Goal: Communication & Community: Ask a question

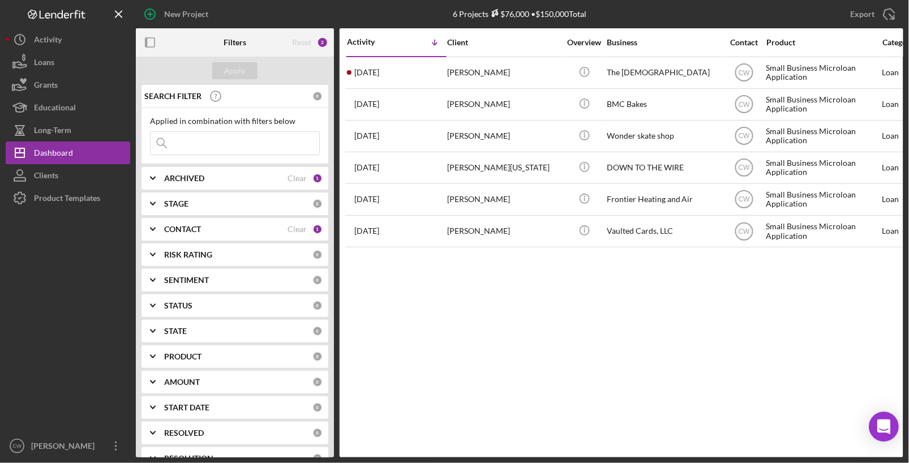
click at [889, 418] on div "Open Intercom Messenger" at bounding box center [884, 427] width 30 height 30
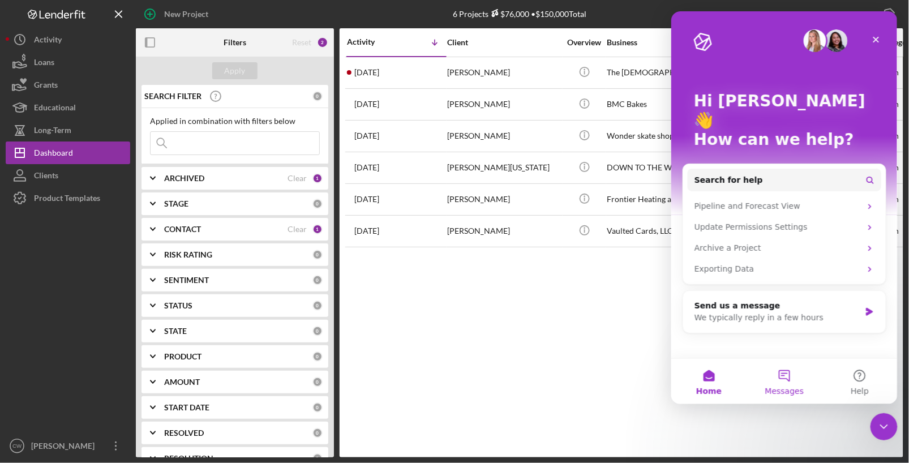
click at [780, 383] on button "Messages" at bounding box center [783, 380] width 75 height 45
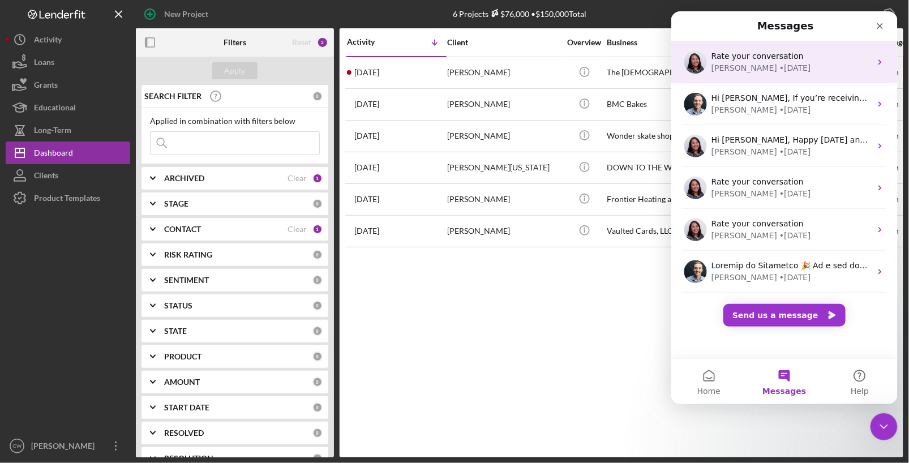
click at [807, 64] on div "[PERSON_NAME] • [DATE]" at bounding box center [791, 68] width 160 height 12
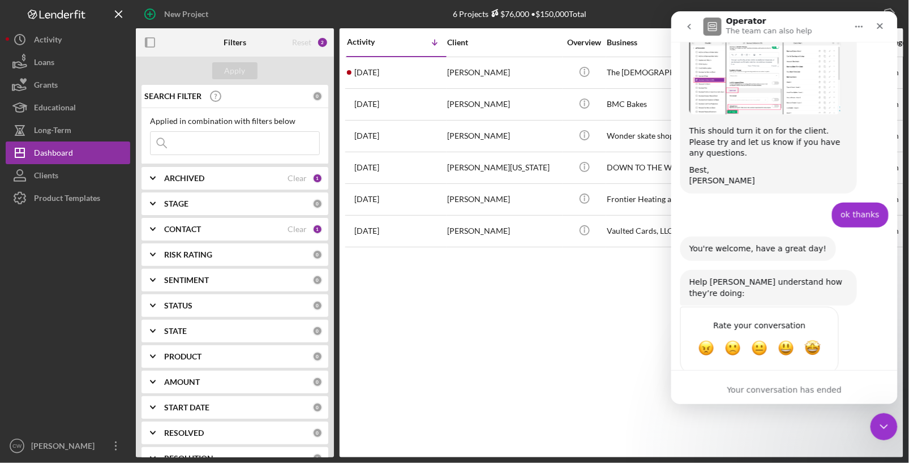
scroll to position [957, 0]
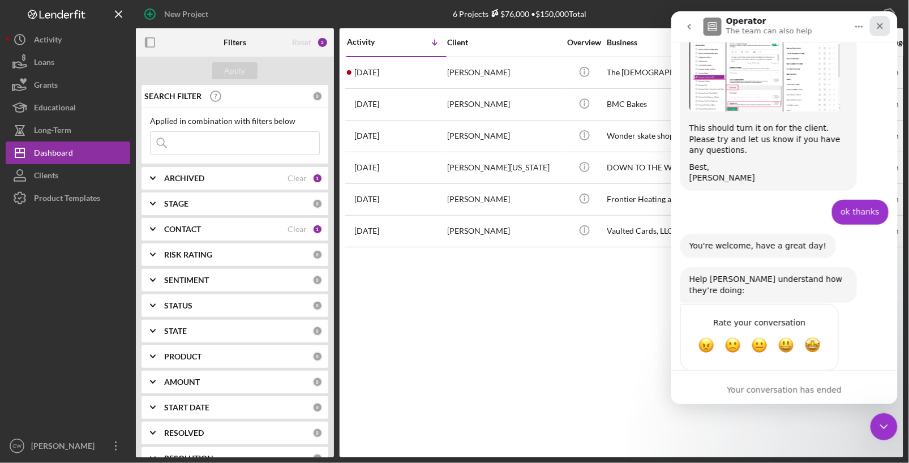
click at [880, 28] on icon "Close" at bounding box center [879, 25] width 9 height 9
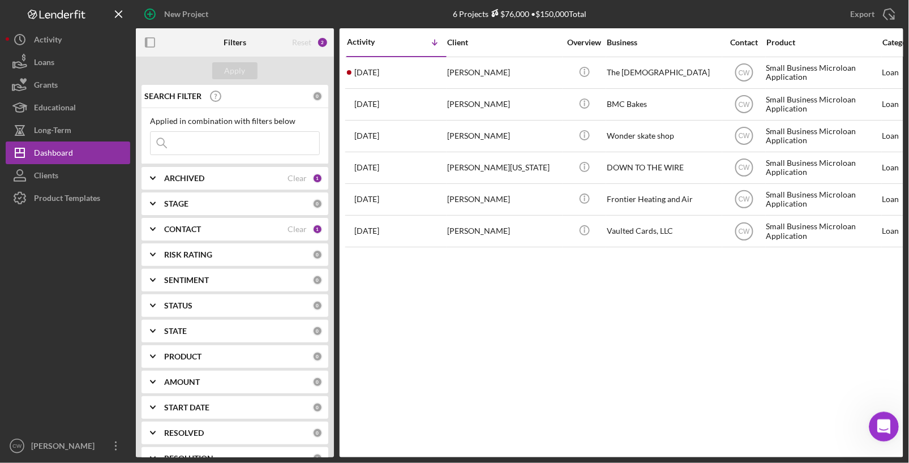
click at [883, 430] on icon "Open Intercom Messenger" at bounding box center [882, 425] width 19 height 19
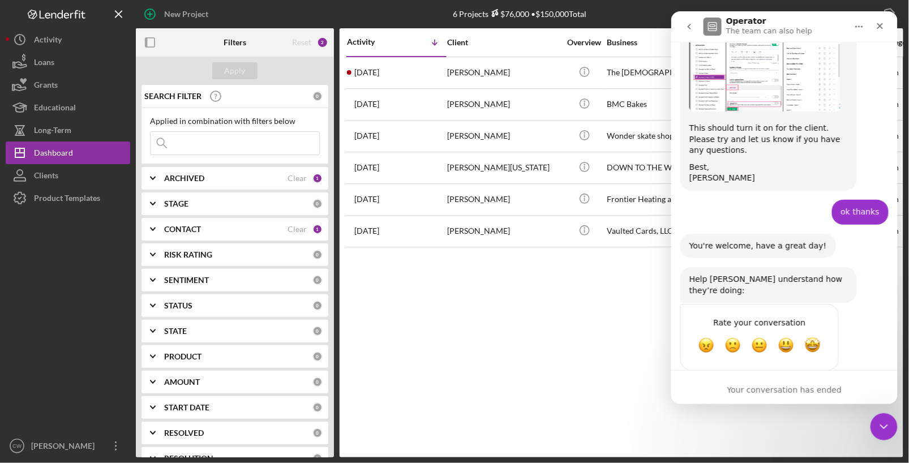
click at [688, 30] on icon "go back" at bounding box center [688, 26] width 9 height 9
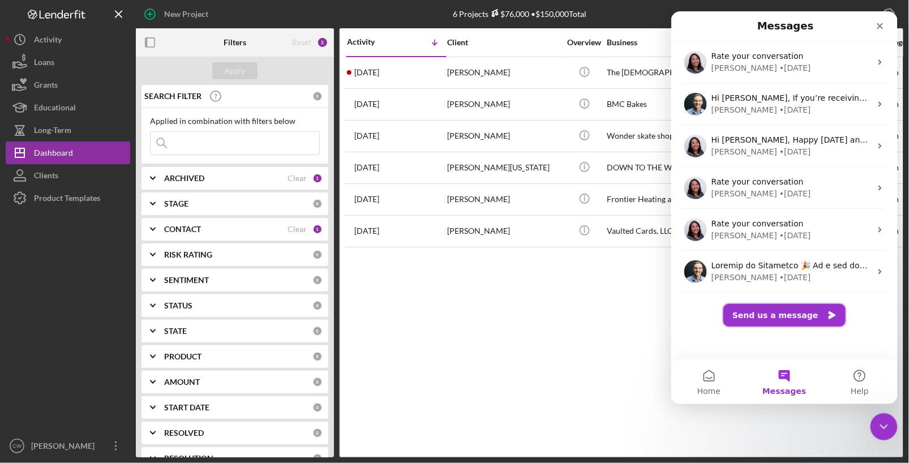
click at [775, 313] on button "Send us a message" at bounding box center [784, 314] width 122 height 23
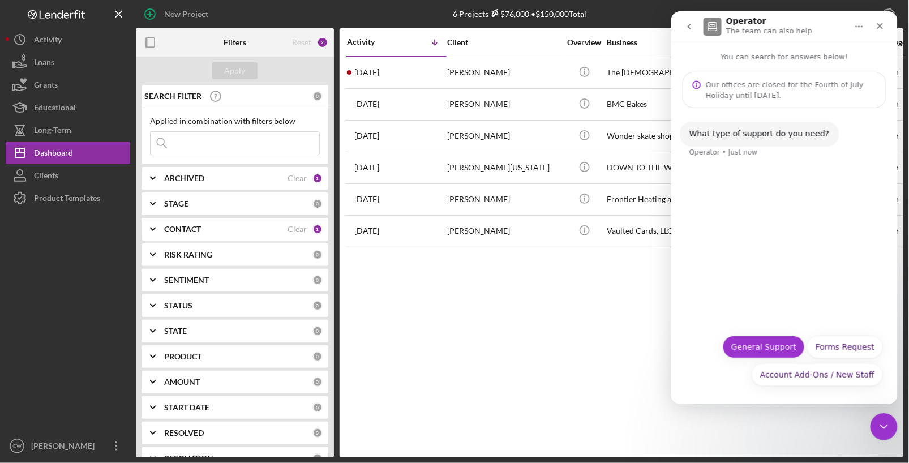
click at [769, 346] on button "General Support" at bounding box center [763, 346] width 82 height 23
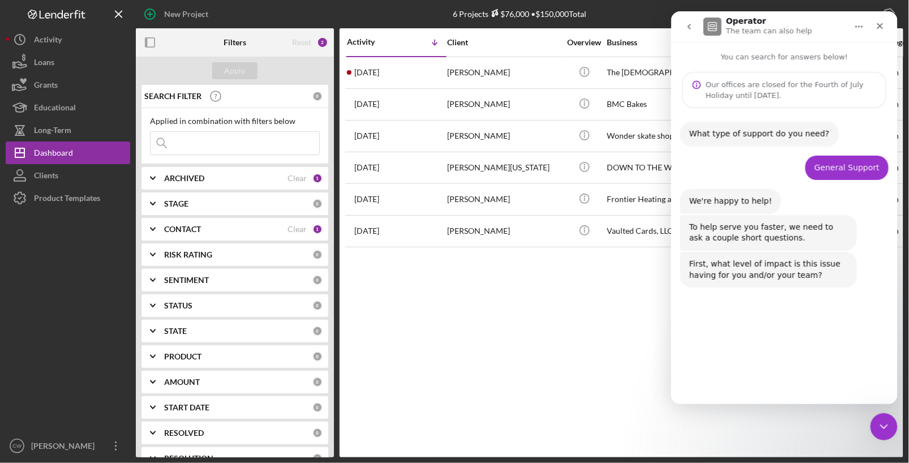
click at [827, 370] on button "Moderate" at bounding box center [811, 372] width 55 height 23
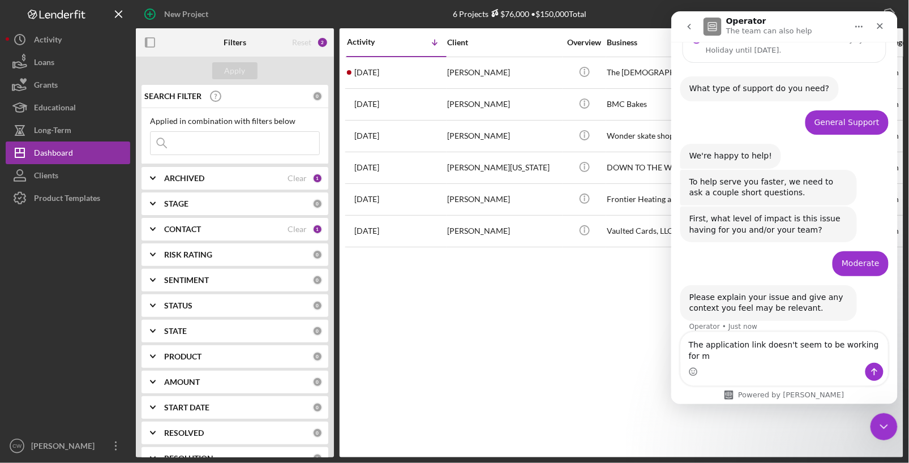
scroll to position [57, 0]
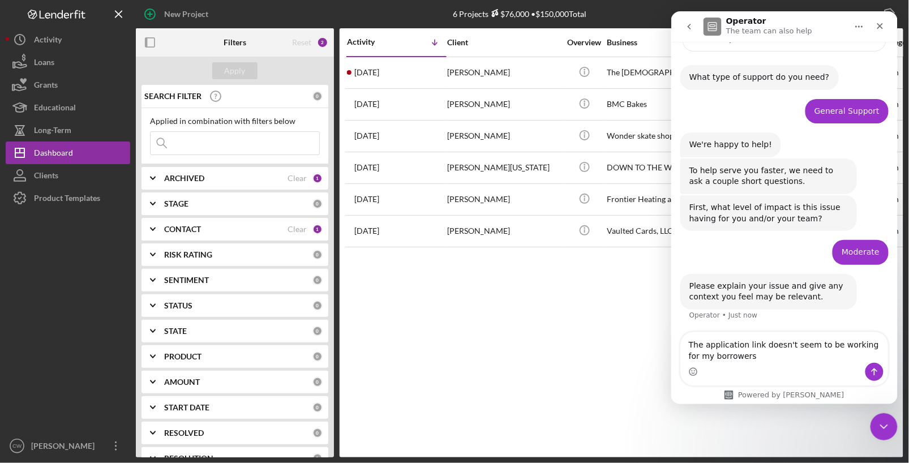
type textarea "The application link doesn't seem to be working for my borrowers?"
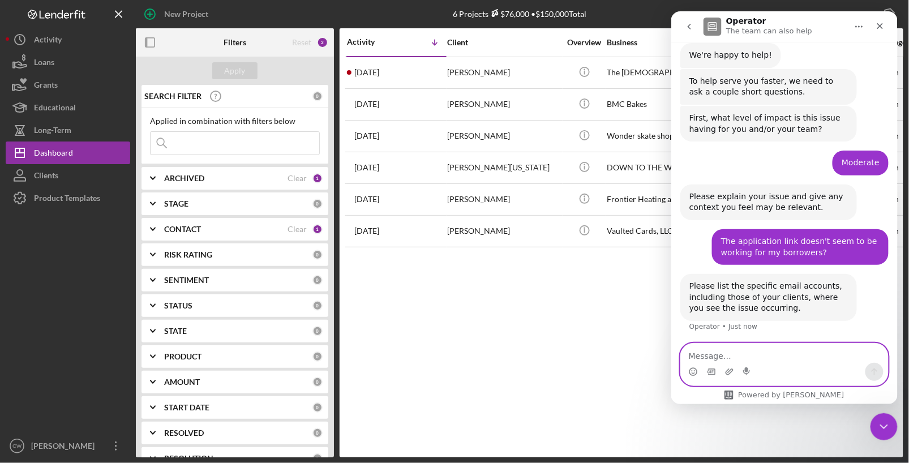
paste textarea "[URL][DOMAIN_NAME][DOMAIN_NAME]"
type textarea "[URL][DOMAIN_NAME][DOMAIN_NAME]"
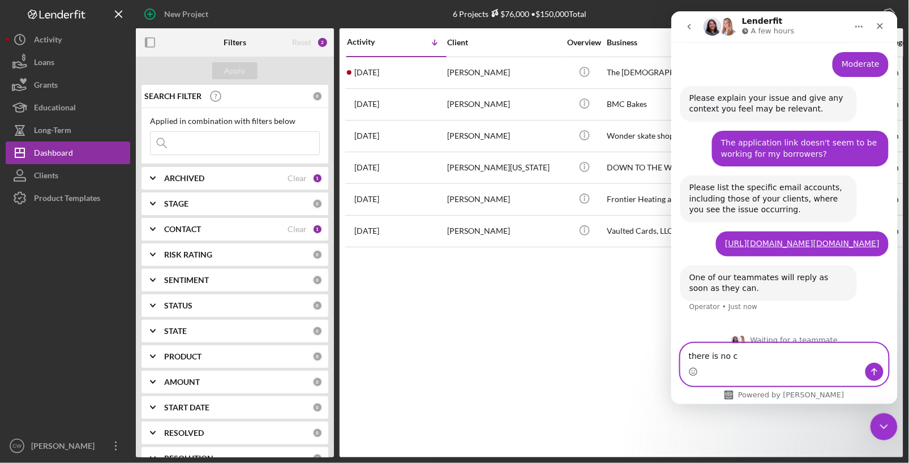
scroll to position [256, 0]
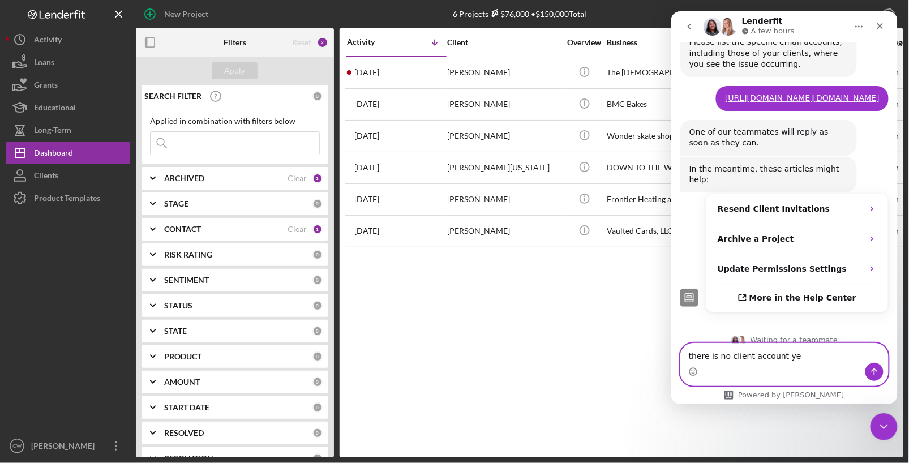
type textarea "there is no client account yet"
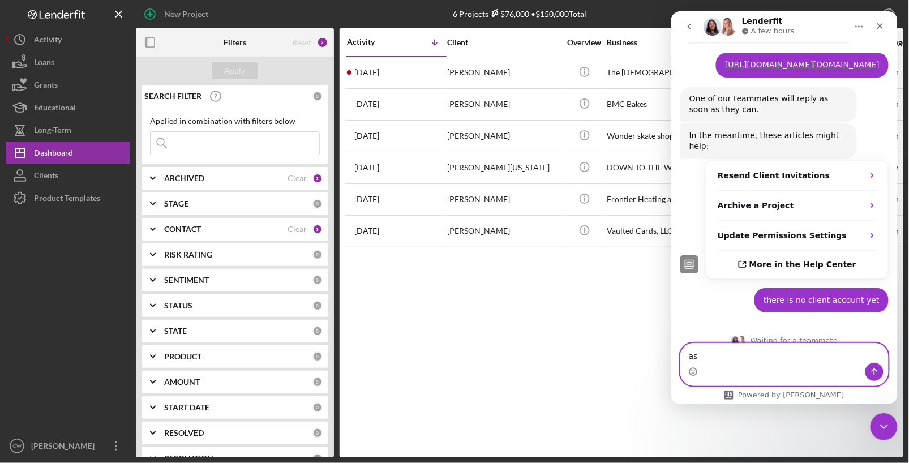
type textarea "a"
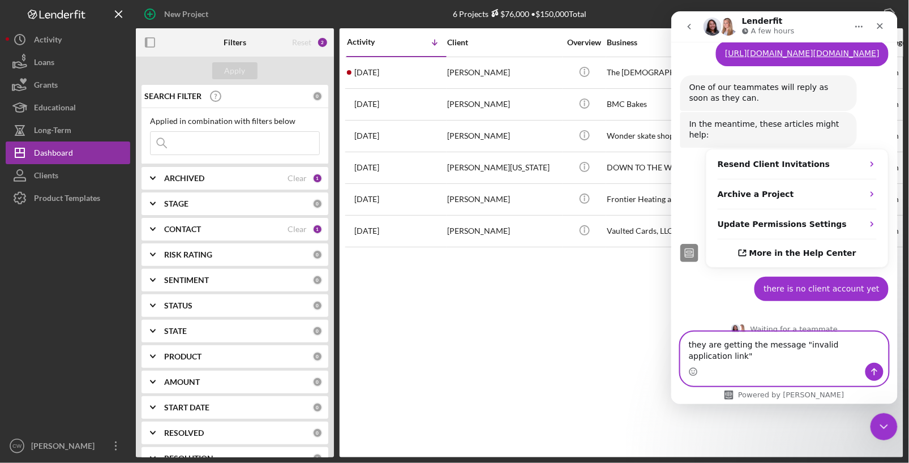
scroll to position [446, 0]
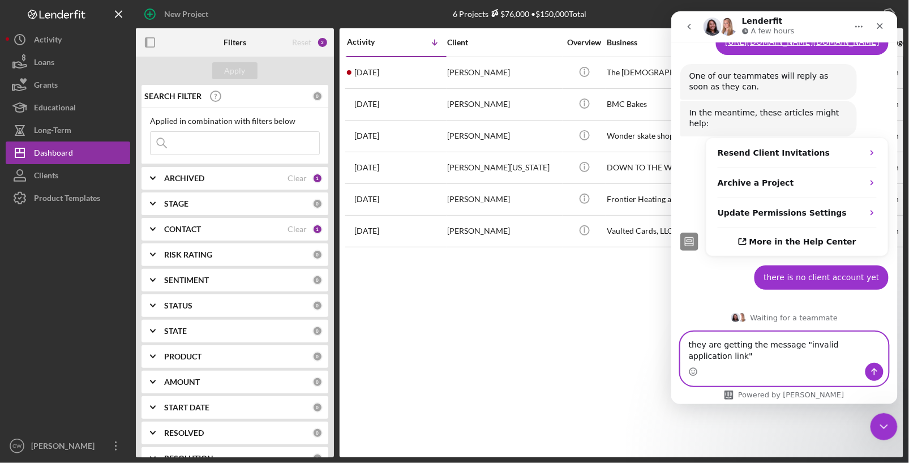
type textarea "they are getting the message "invalid application link""
click at [876, 369] on icon "Send a message…" at bounding box center [874, 371] width 6 height 7
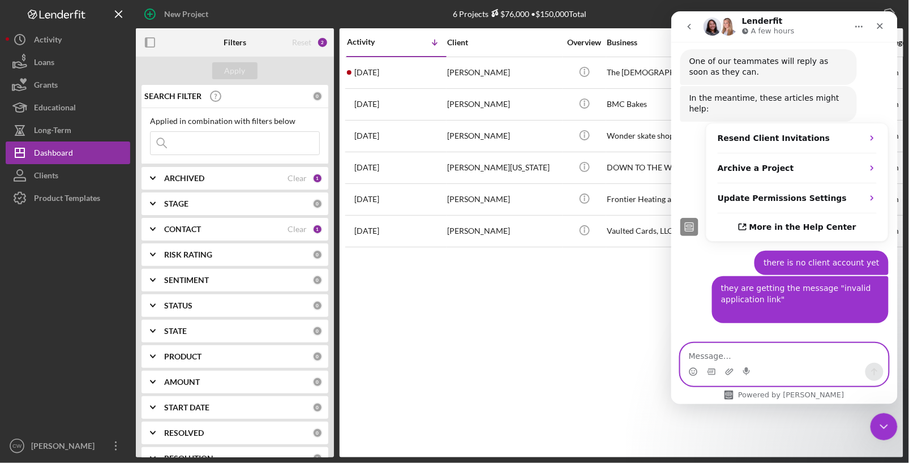
scroll to position [471, 0]
